Goal: Task Accomplishment & Management: Manage account settings

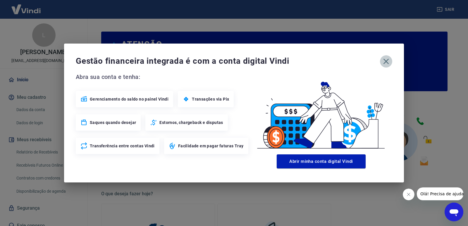
click at [391, 60] on icon "button" at bounding box center [386, 61] width 9 height 9
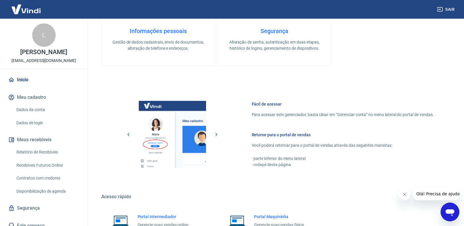
scroll to position [291, 0]
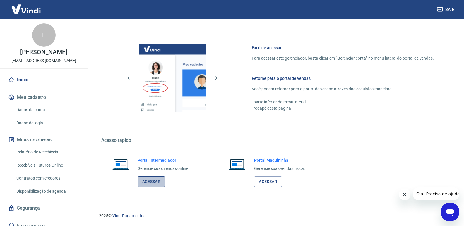
click at [158, 181] on link "Acessar" at bounding box center [152, 181] width 28 height 11
click at [49, 151] on link "Relatório de Recebíveis" at bounding box center [47, 152] width 66 height 12
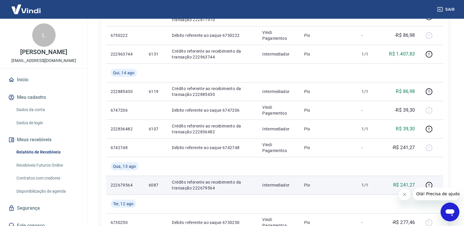
scroll to position [234, 0]
